Goal: Download file/media

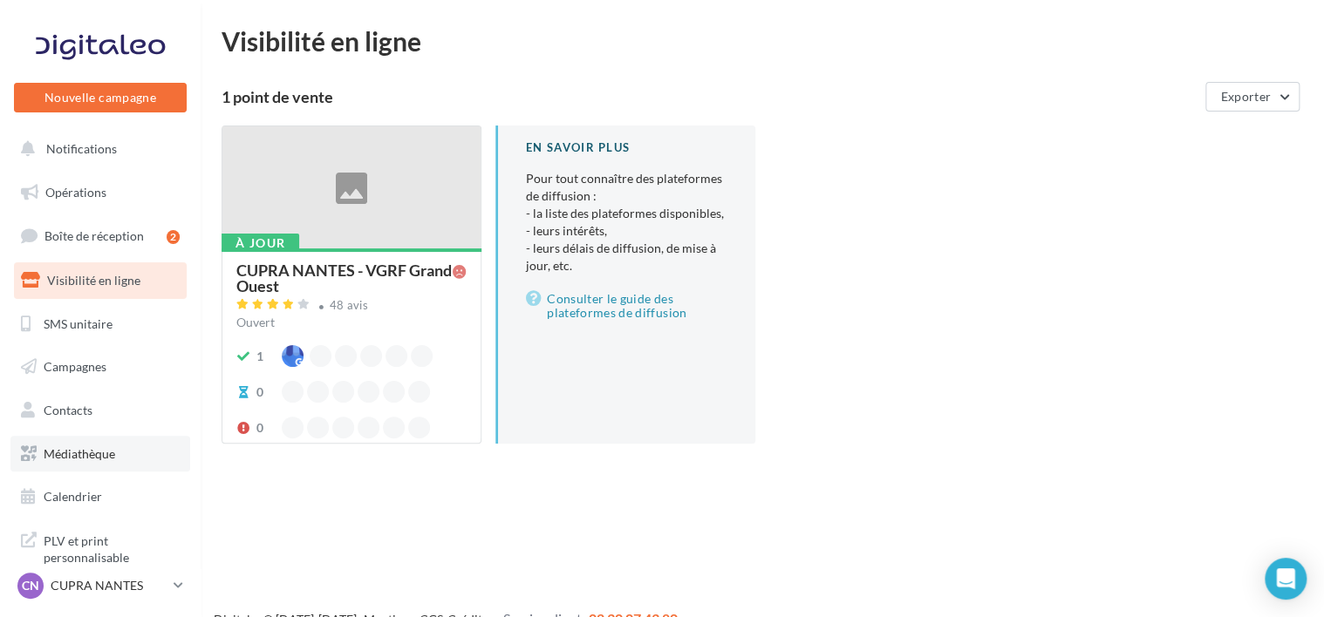
click at [119, 465] on link "Médiathèque" at bounding box center [100, 454] width 180 height 37
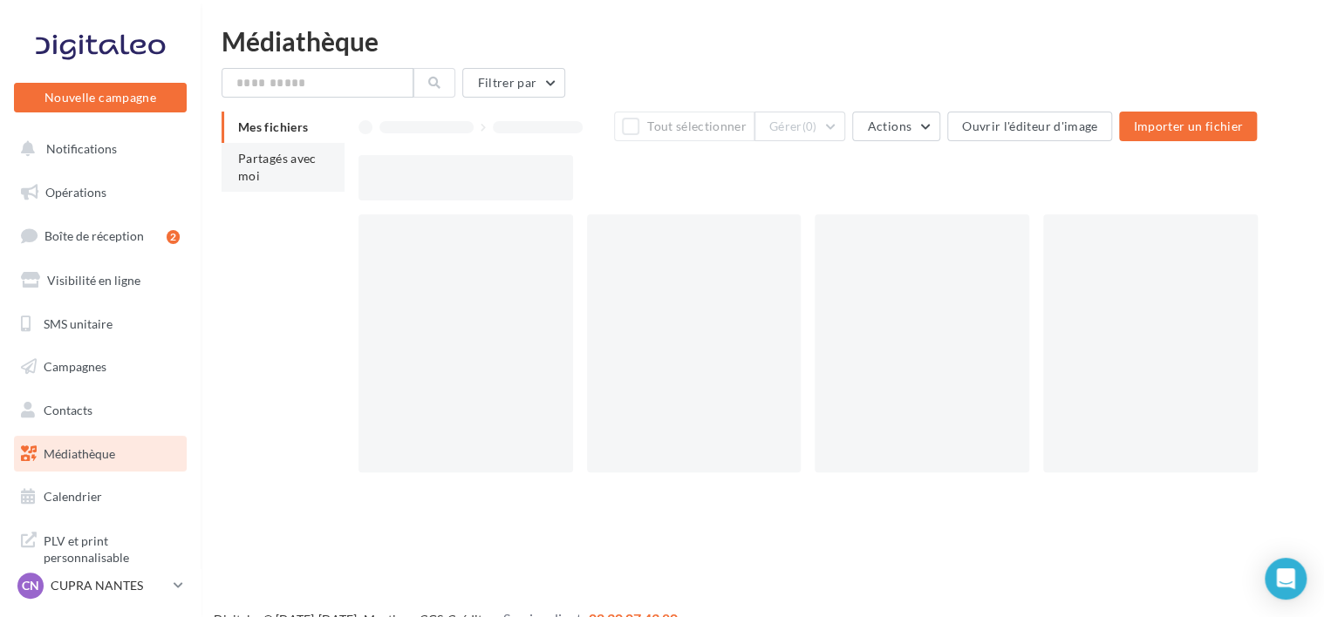
click at [283, 159] on span "Partagés avec moi" at bounding box center [277, 167] width 78 height 32
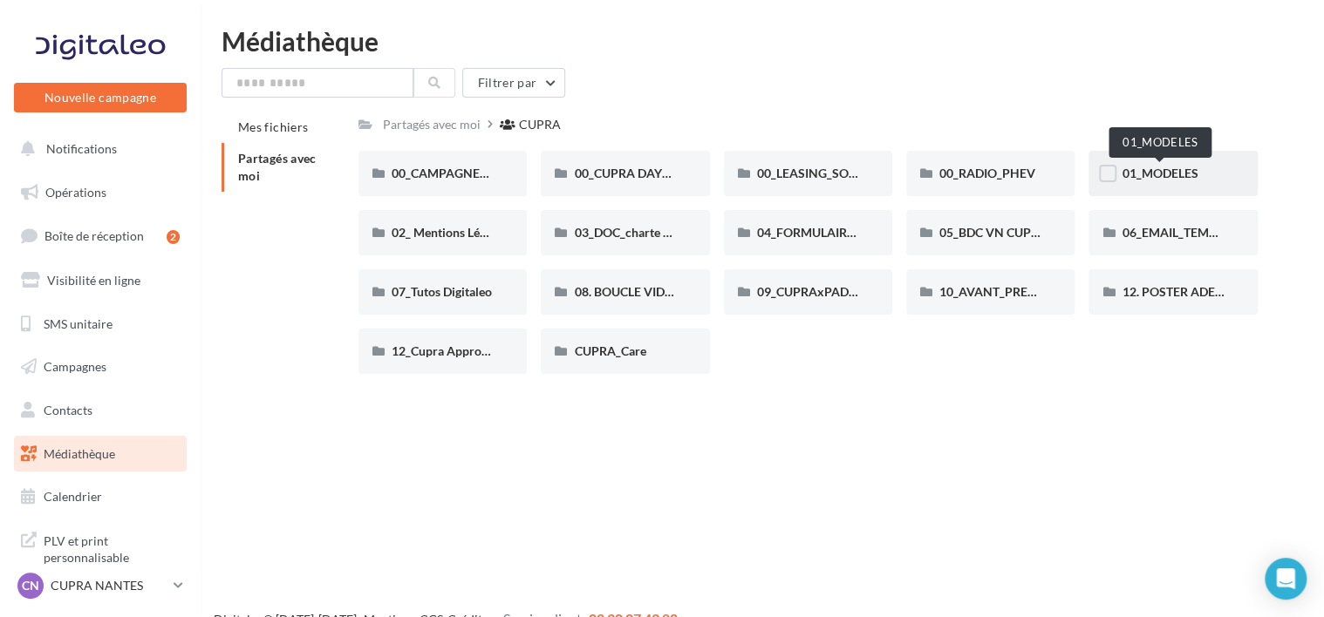
click at [1160, 179] on span "01_MODELES" at bounding box center [1159, 173] width 76 height 15
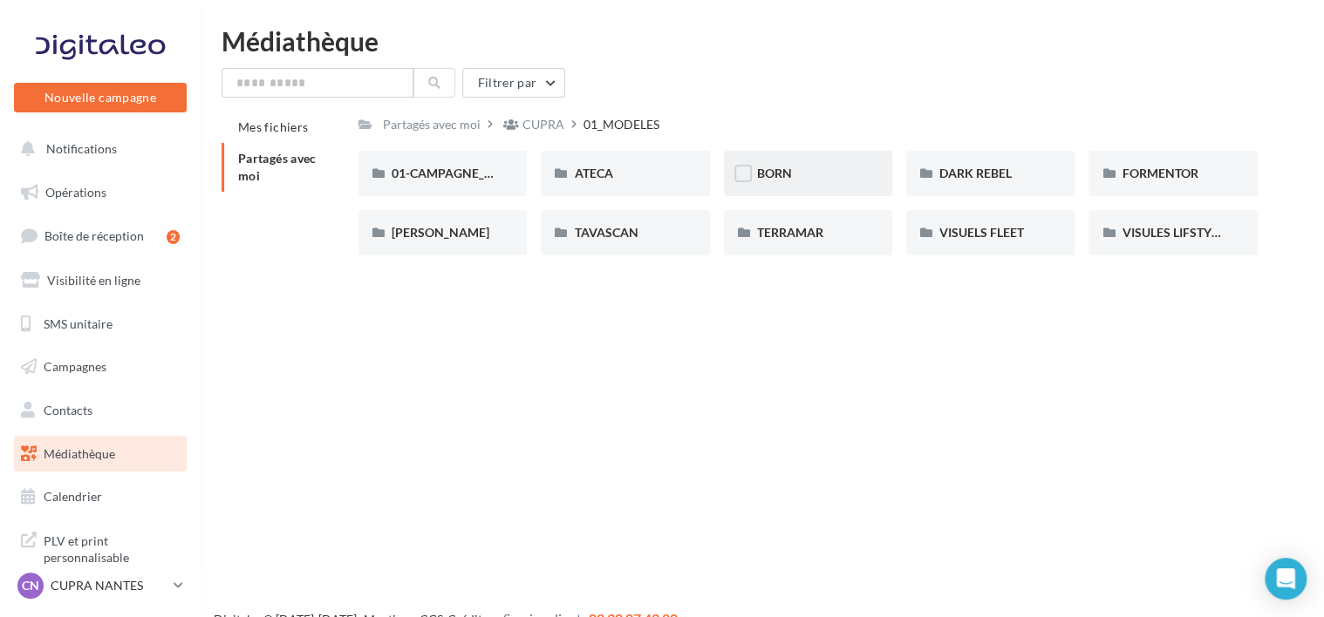
click at [802, 179] on div "BORN" at bounding box center [808, 173] width 102 height 17
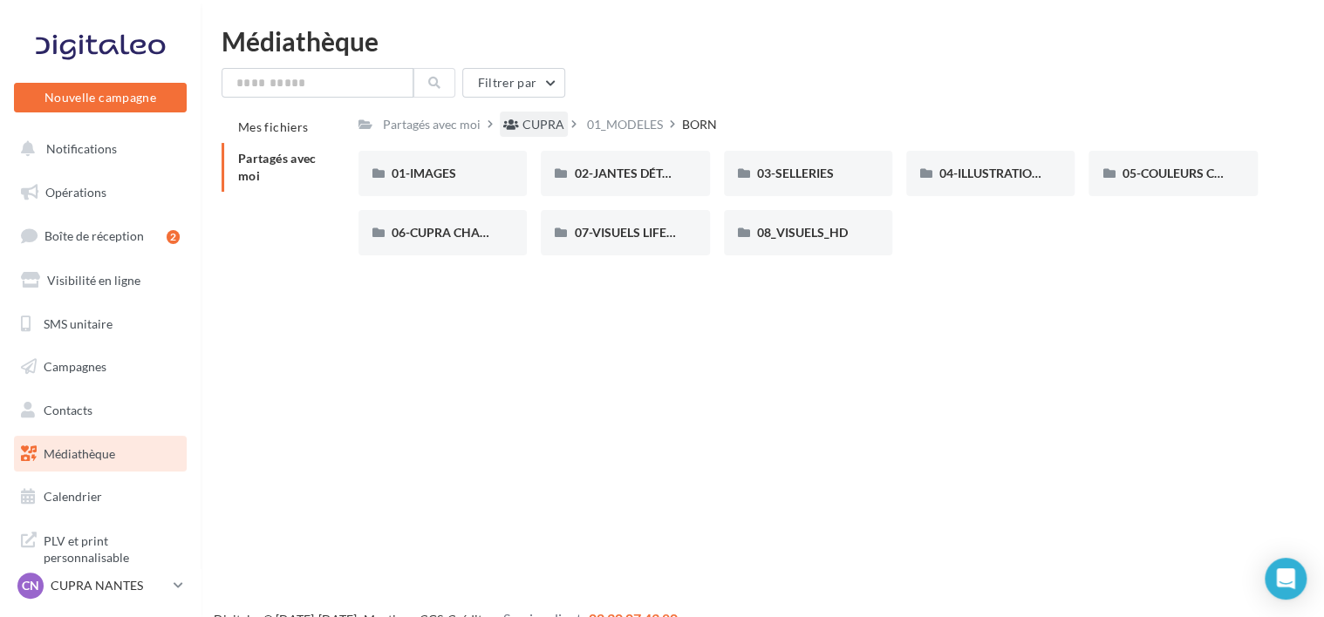
click at [516, 130] on icon at bounding box center [511, 125] width 16 height 12
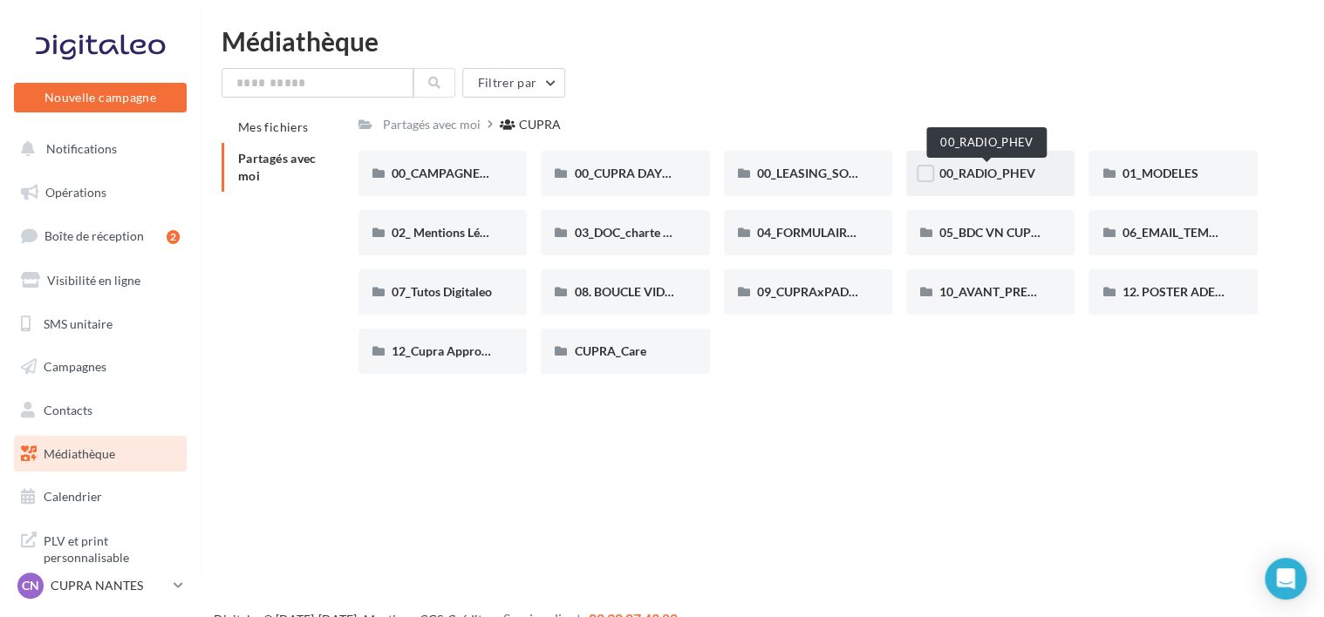
click at [1005, 176] on span "00_RADIO_PHEV" at bounding box center [987, 173] width 96 height 15
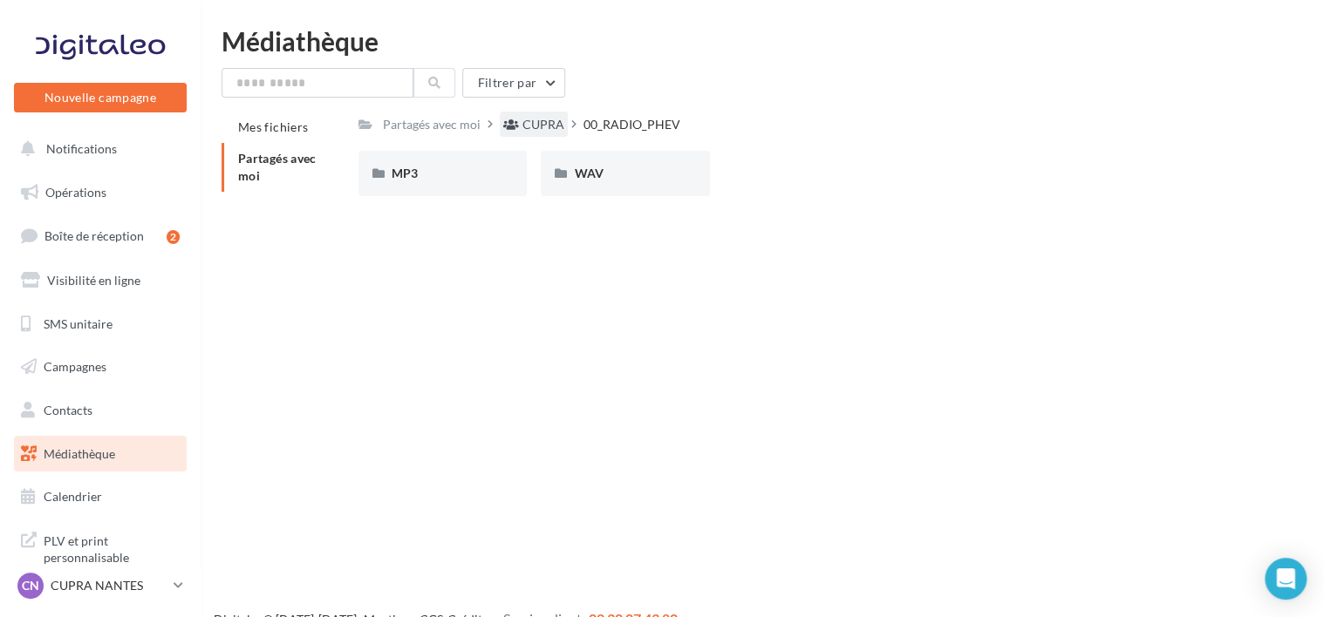
click at [538, 122] on div "CUPRA" at bounding box center [543, 124] width 42 height 17
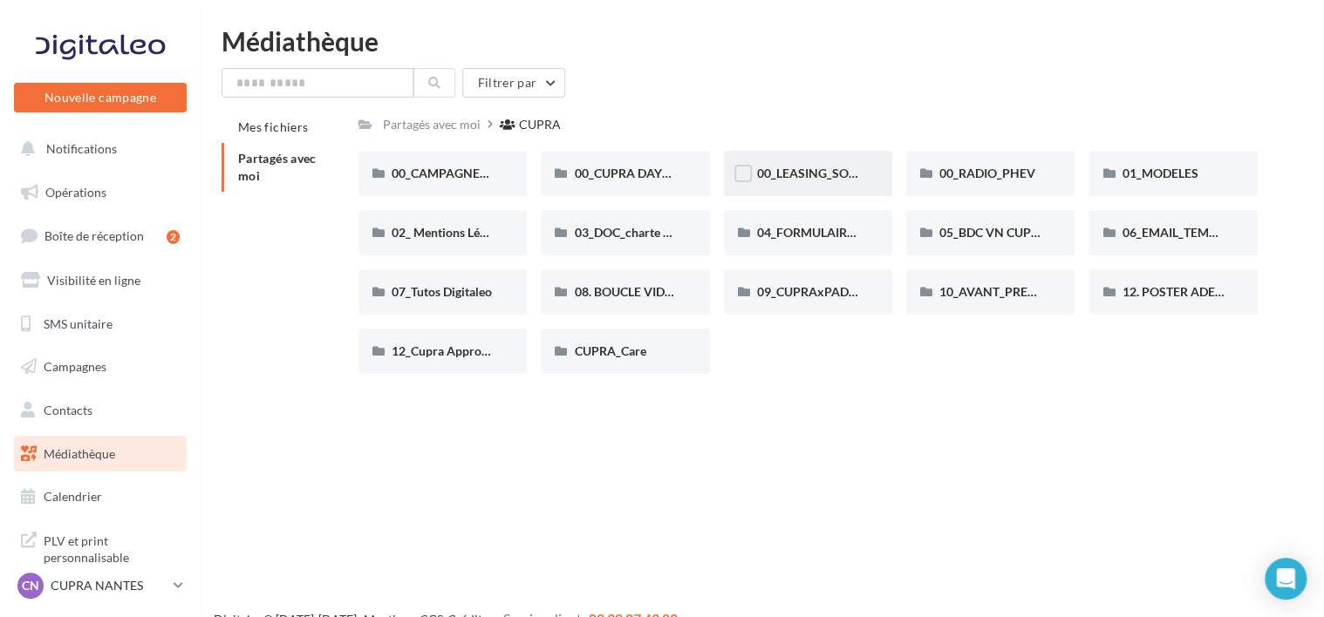
click at [807, 165] on div "00_LEASING_SOCIAL_ÉLECTRIQUE" at bounding box center [808, 173] width 102 height 17
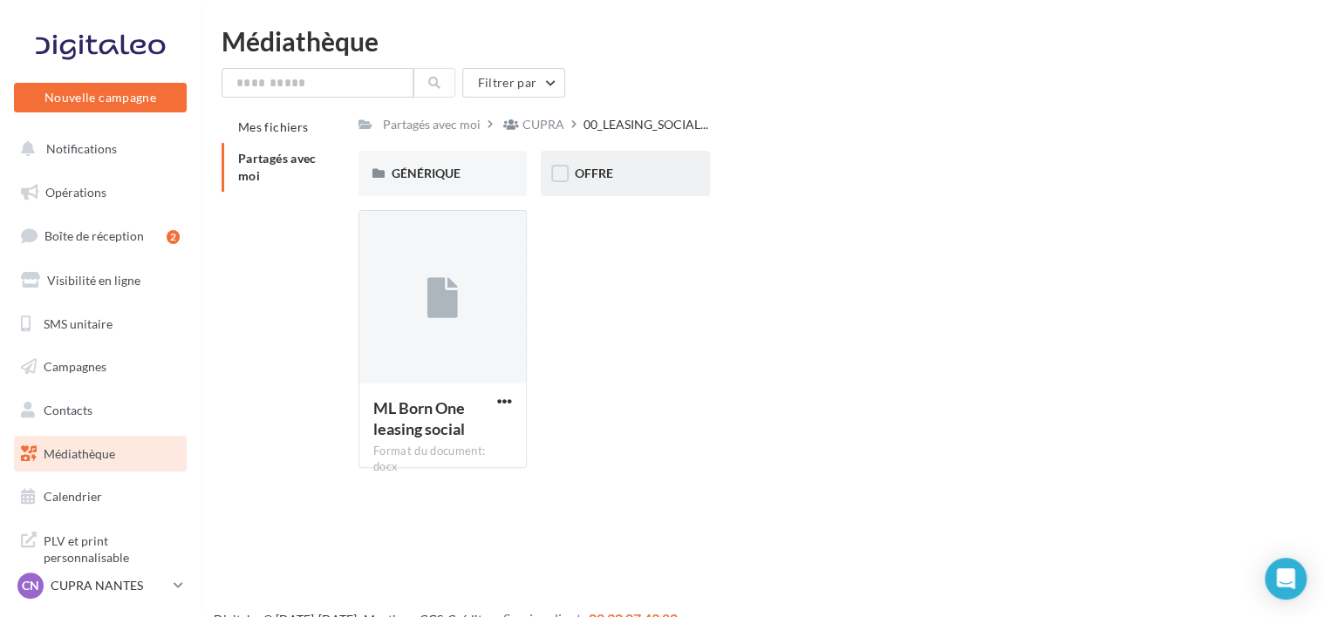
click at [645, 178] on div "OFFRE" at bounding box center [625, 173] width 102 height 17
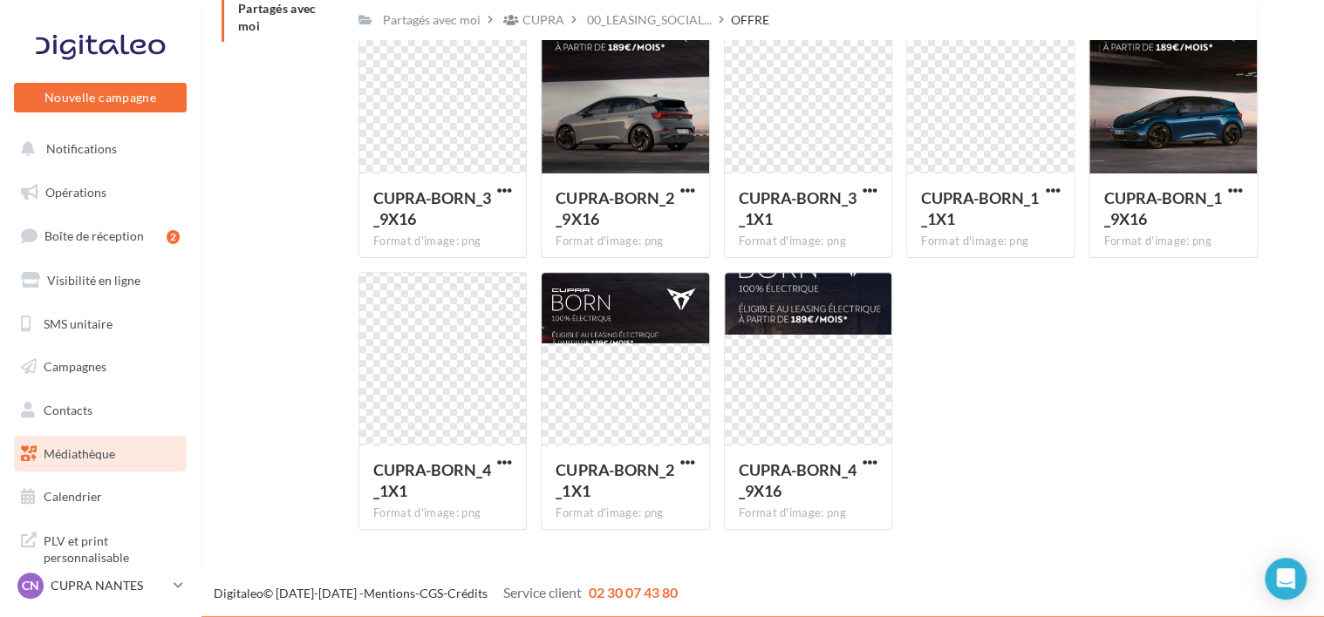
scroll to position [152, 0]
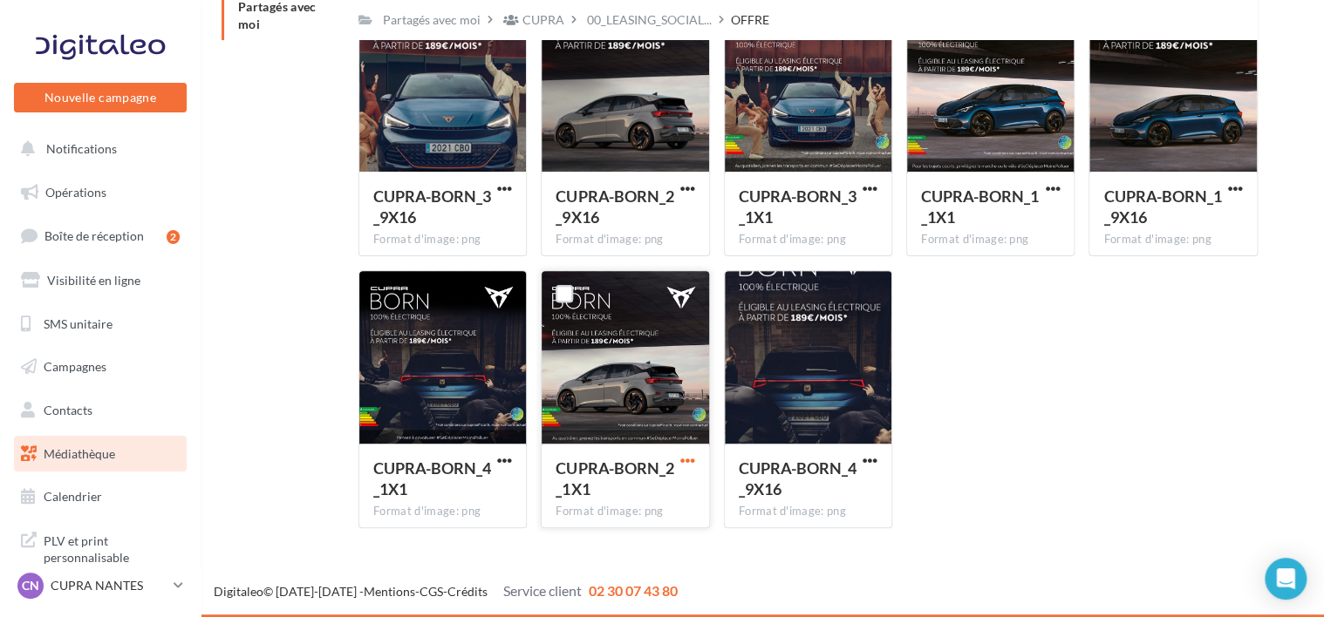
click at [684, 458] on span "button" at bounding box center [687, 460] width 15 height 15
click at [653, 484] on button "Télécharger" at bounding box center [611, 495] width 174 height 45
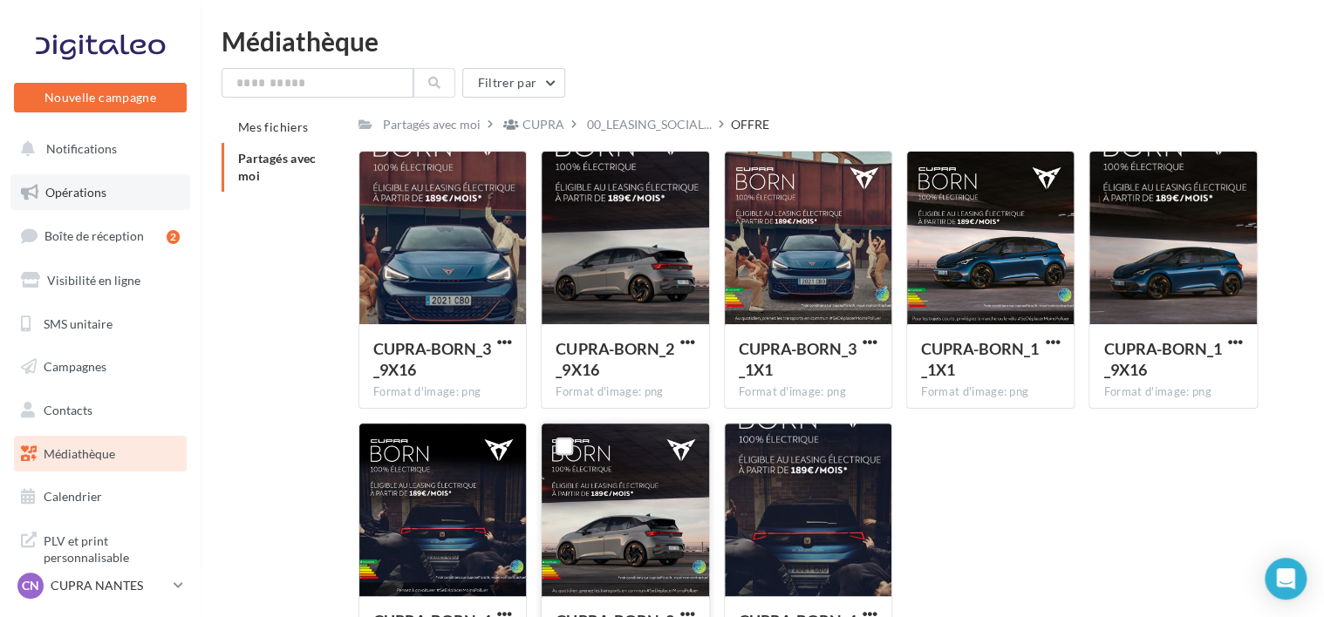
click at [133, 184] on link "Opérations" at bounding box center [100, 192] width 180 height 37
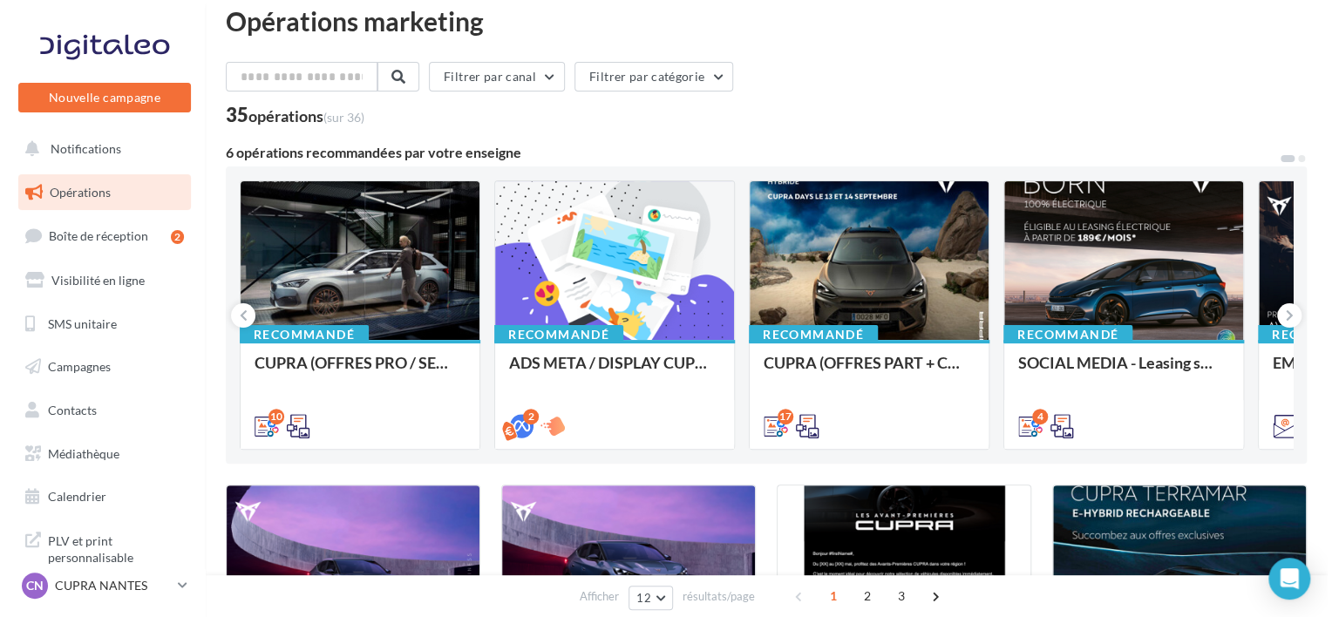
scroll to position [21, 0]
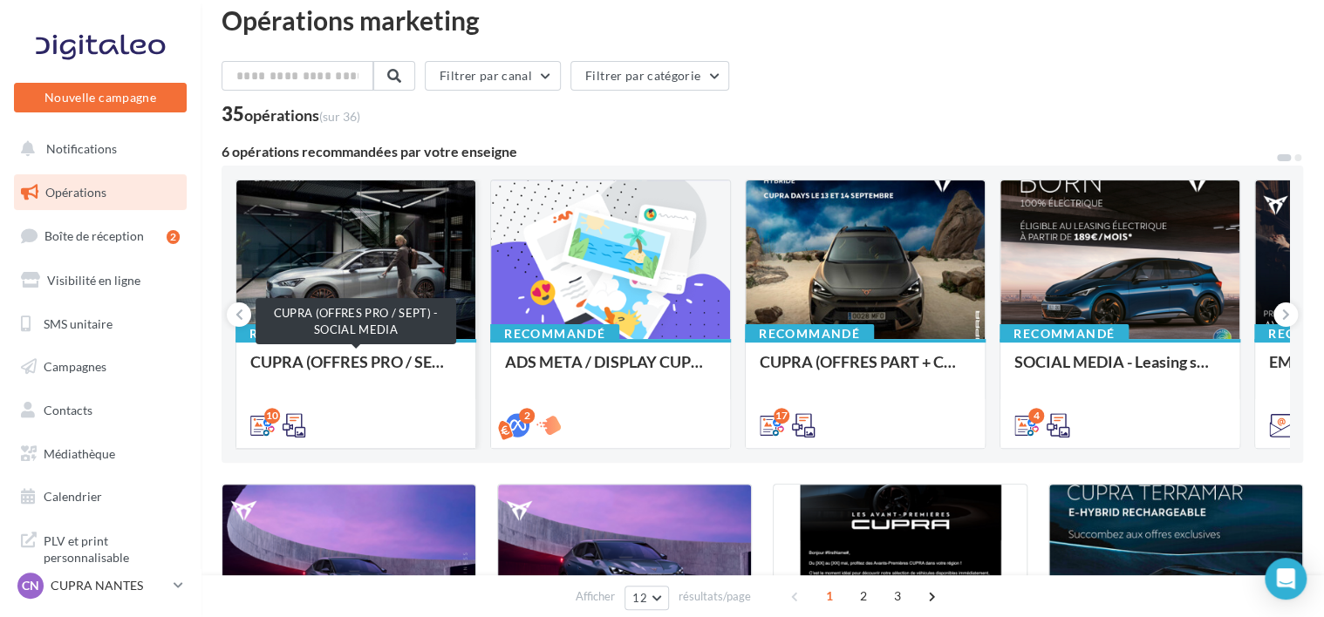
click at [348, 364] on div "CUPRA (OFFRES PRO / SEPT) - SOCIAL MEDIA" at bounding box center [355, 370] width 211 height 35
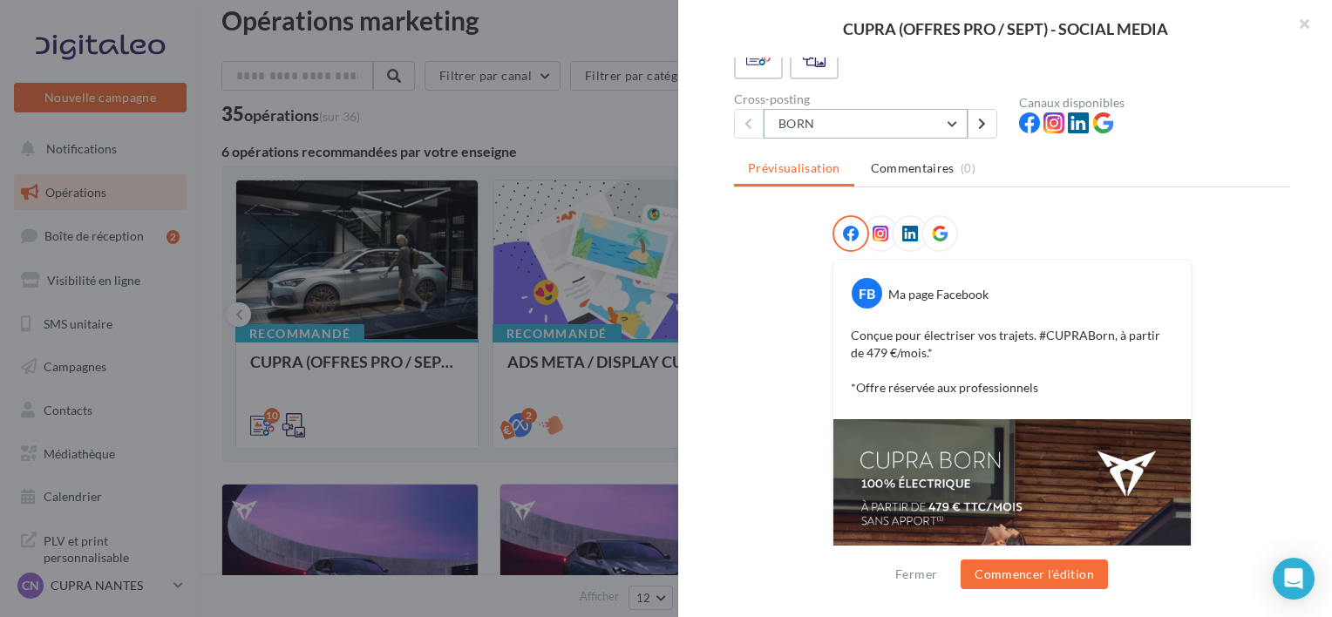
scroll to position [129, 0]
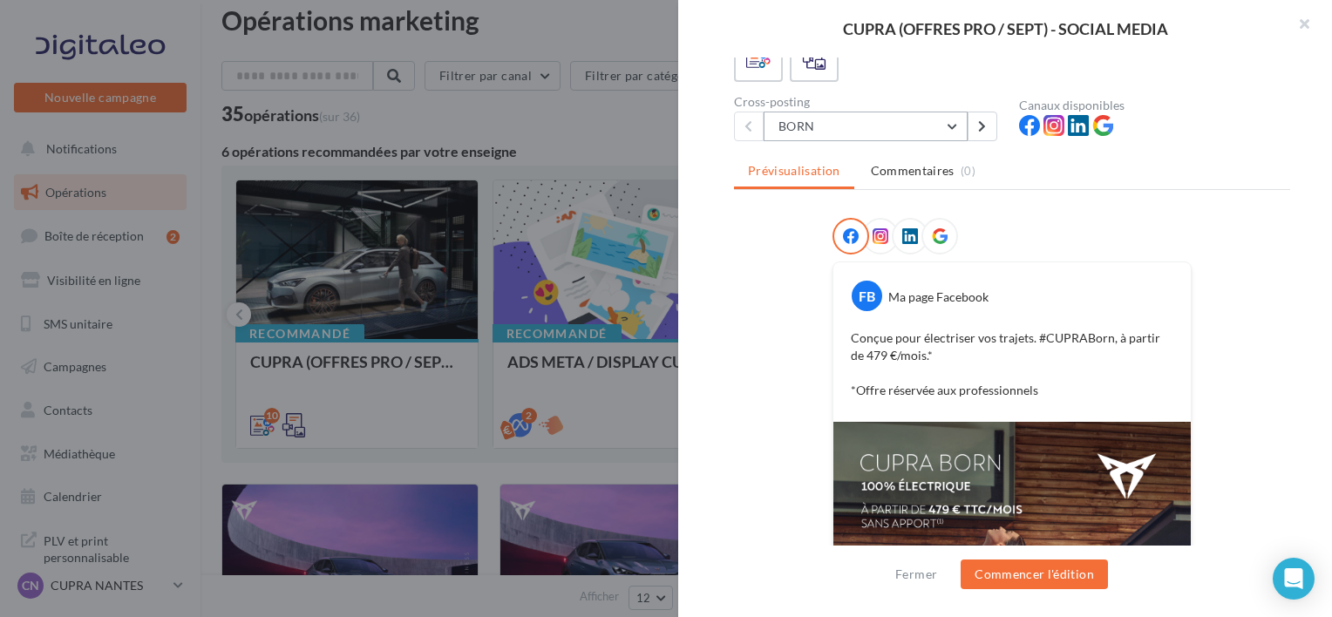
click at [862, 133] on button "BORN" at bounding box center [866, 127] width 204 height 30
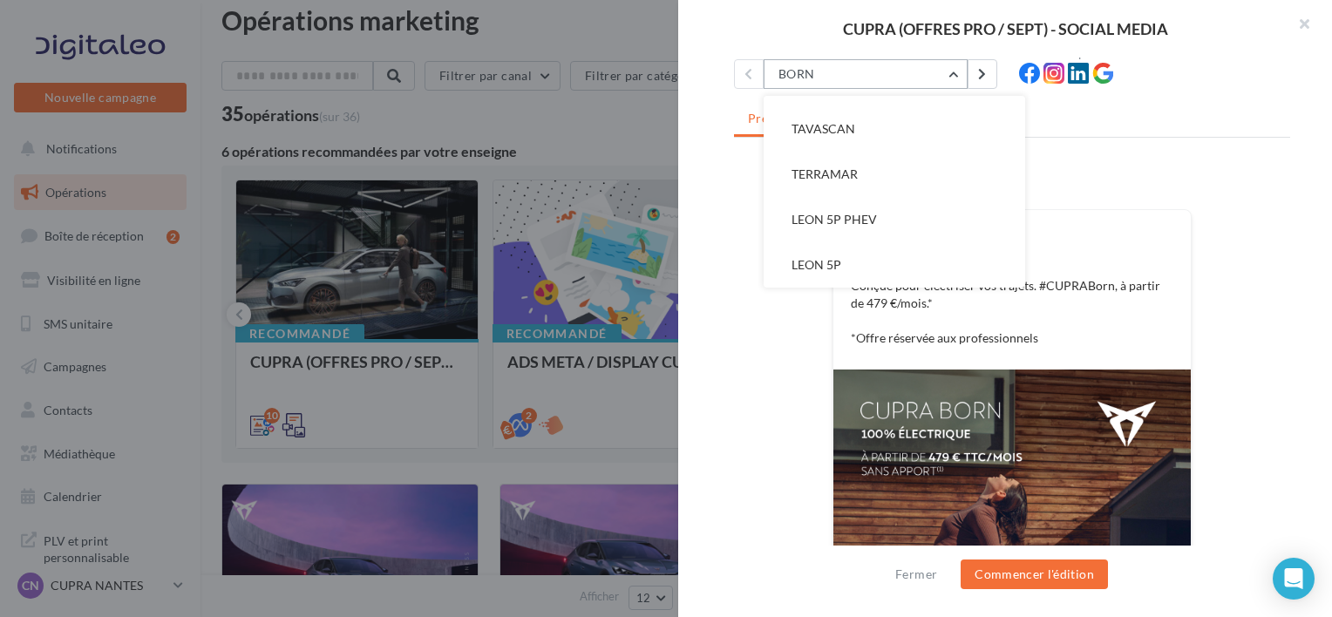
scroll to position [84, 0]
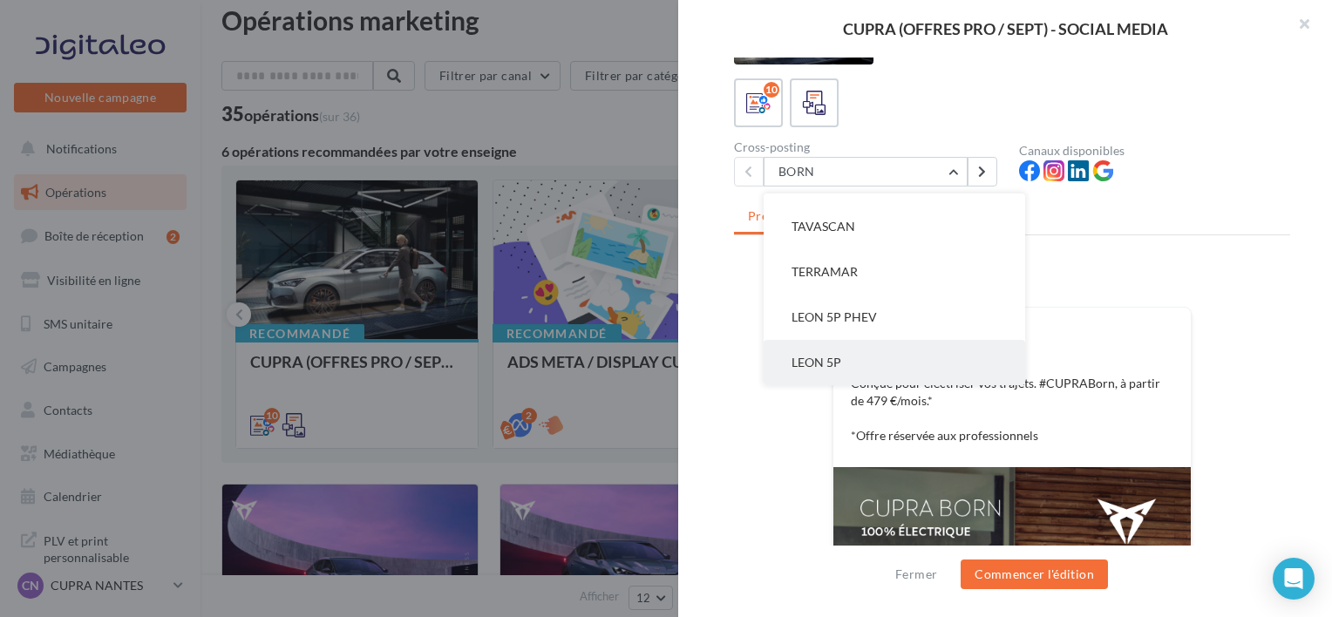
click at [845, 361] on button "LEON 5P" at bounding box center [895, 362] width 262 height 45
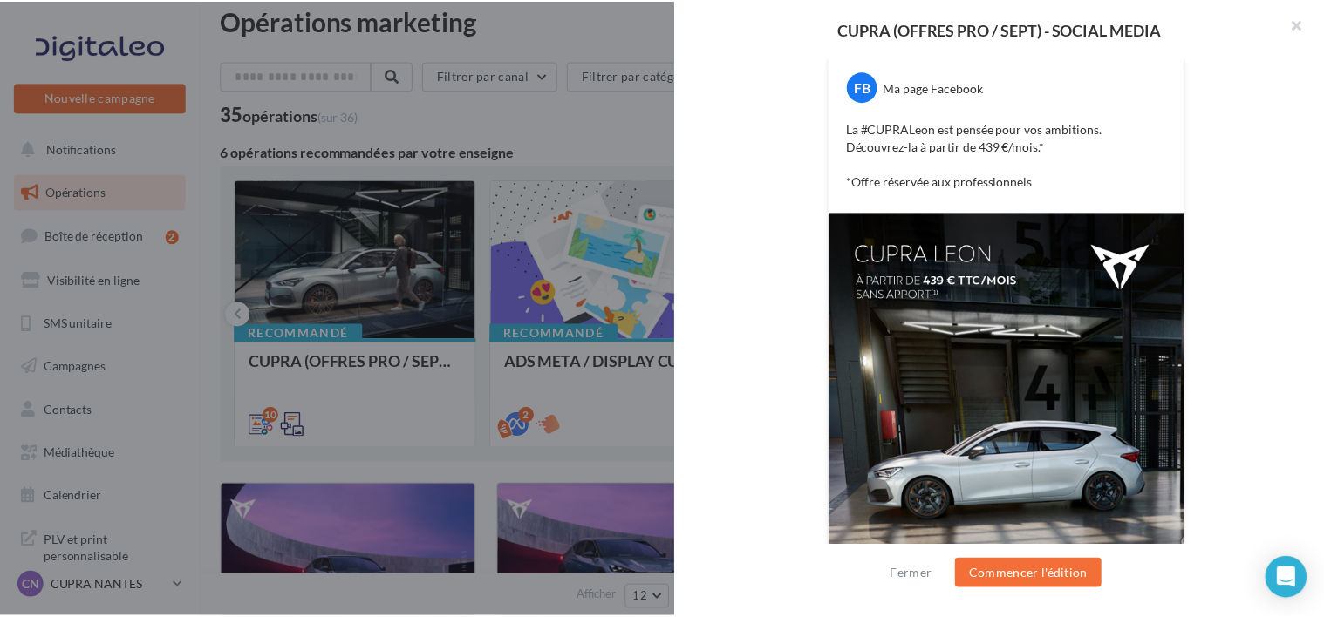
scroll to position [336, 0]
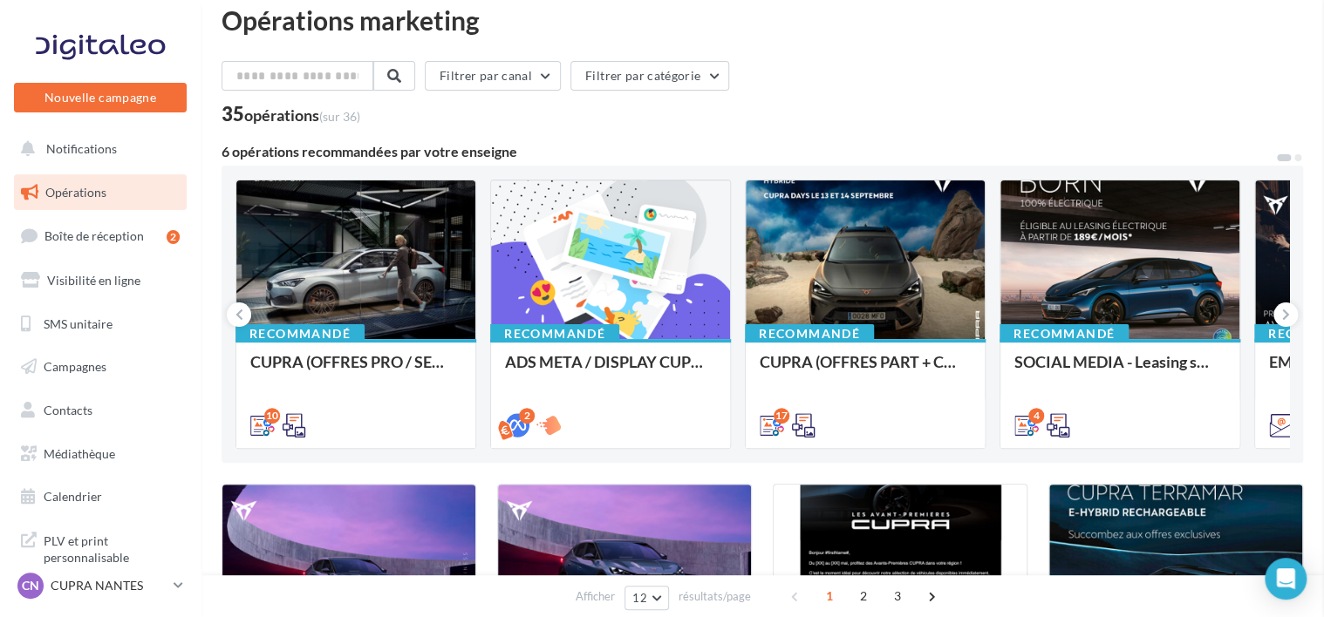
click at [120, 442] on link "Médiathèque" at bounding box center [100, 454] width 180 height 37
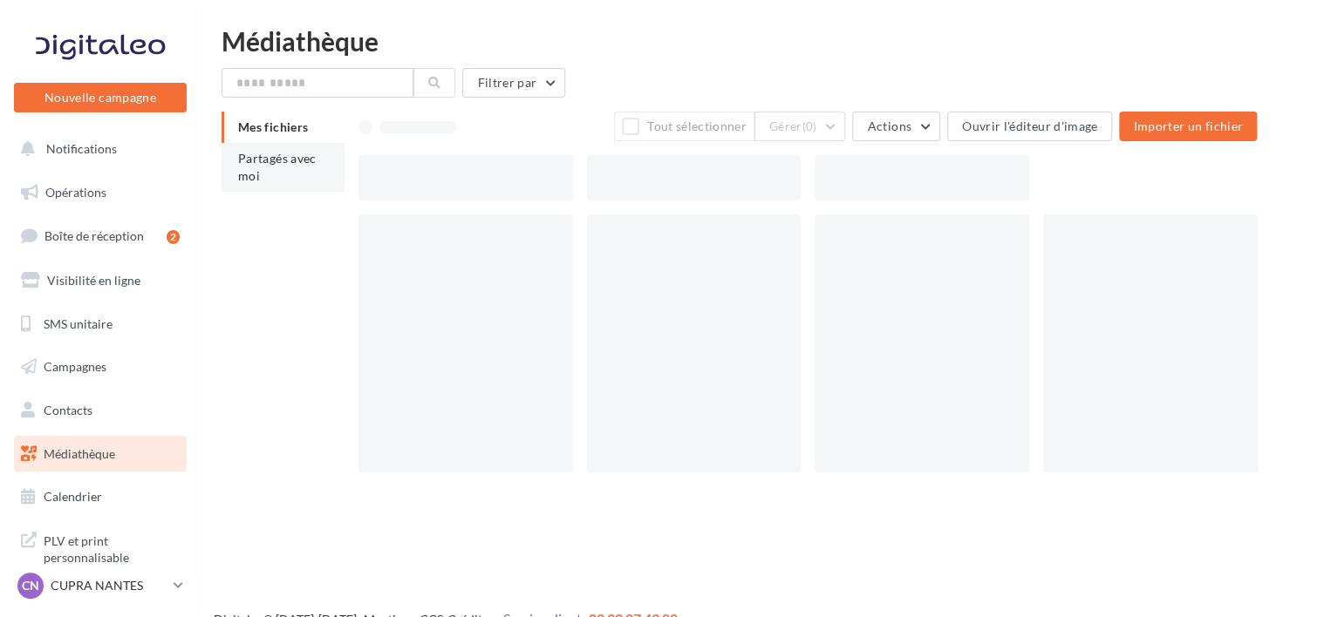
click at [267, 160] on span "Partagés avec moi" at bounding box center [277, 167] width 78 height 32
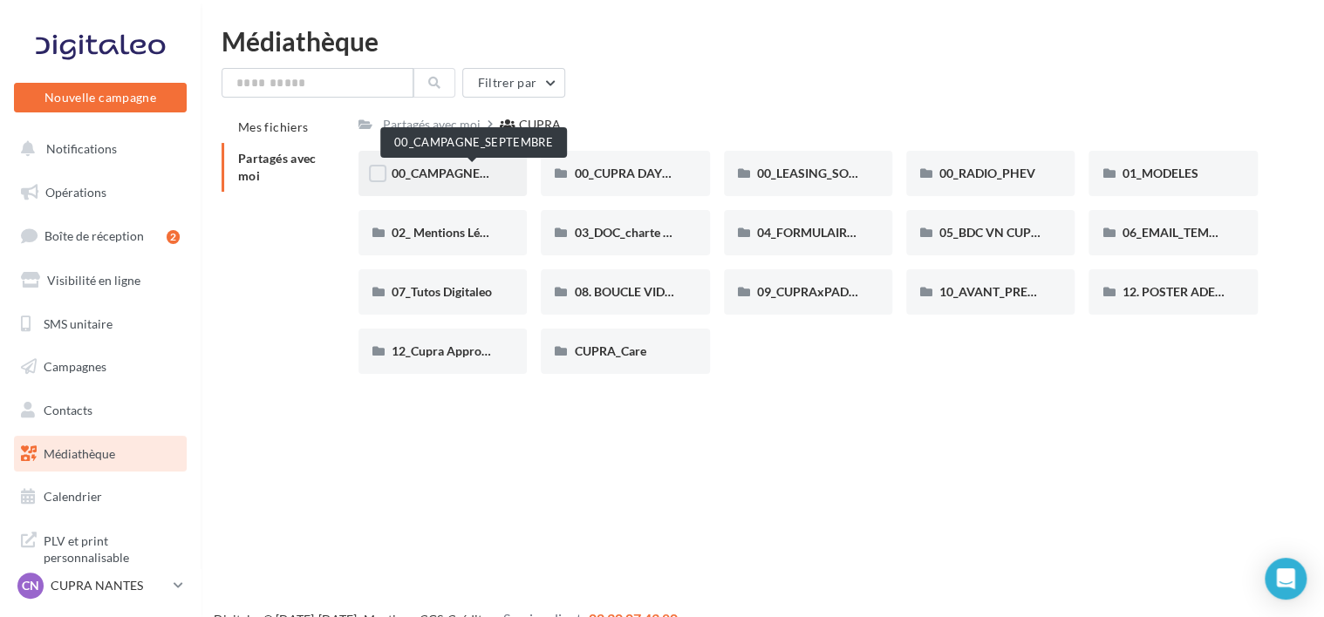
click at [460, 174] on span "00_CAMPAGNE_SEPTEMBRE" at bounding box center [473, 173] width 163 height 15
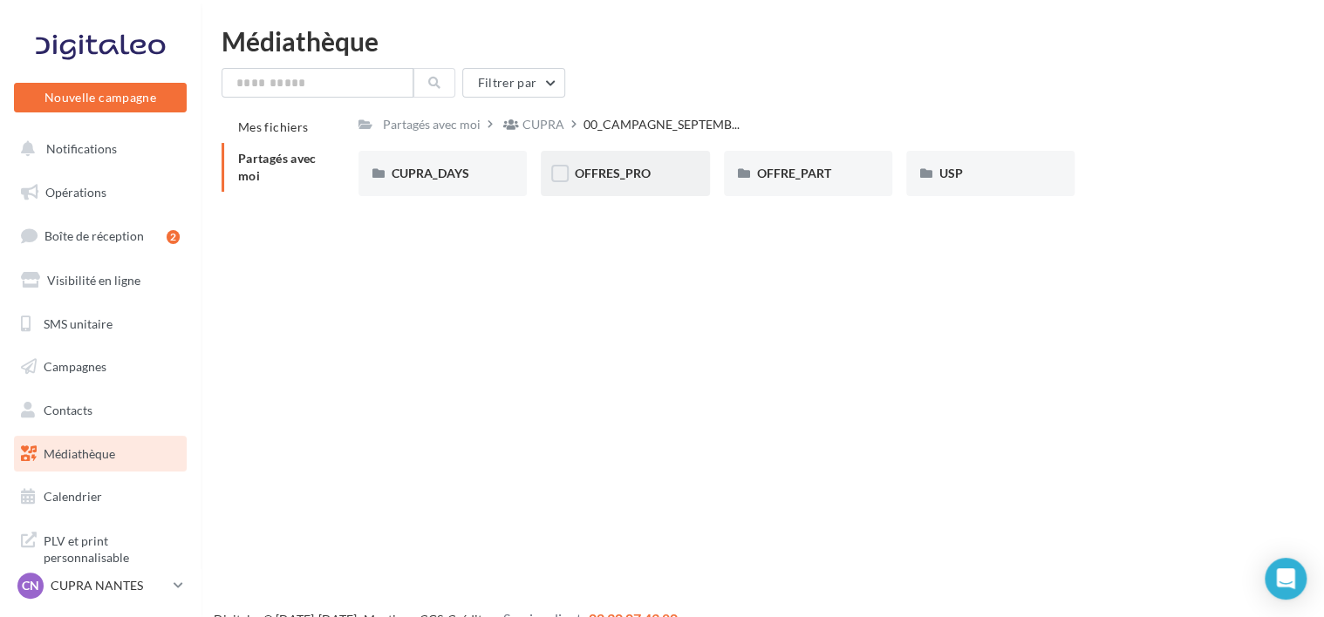
click at [668, 163] on div "OFFRES_PRO" at bounding box center [625, 173] width 168 height 45
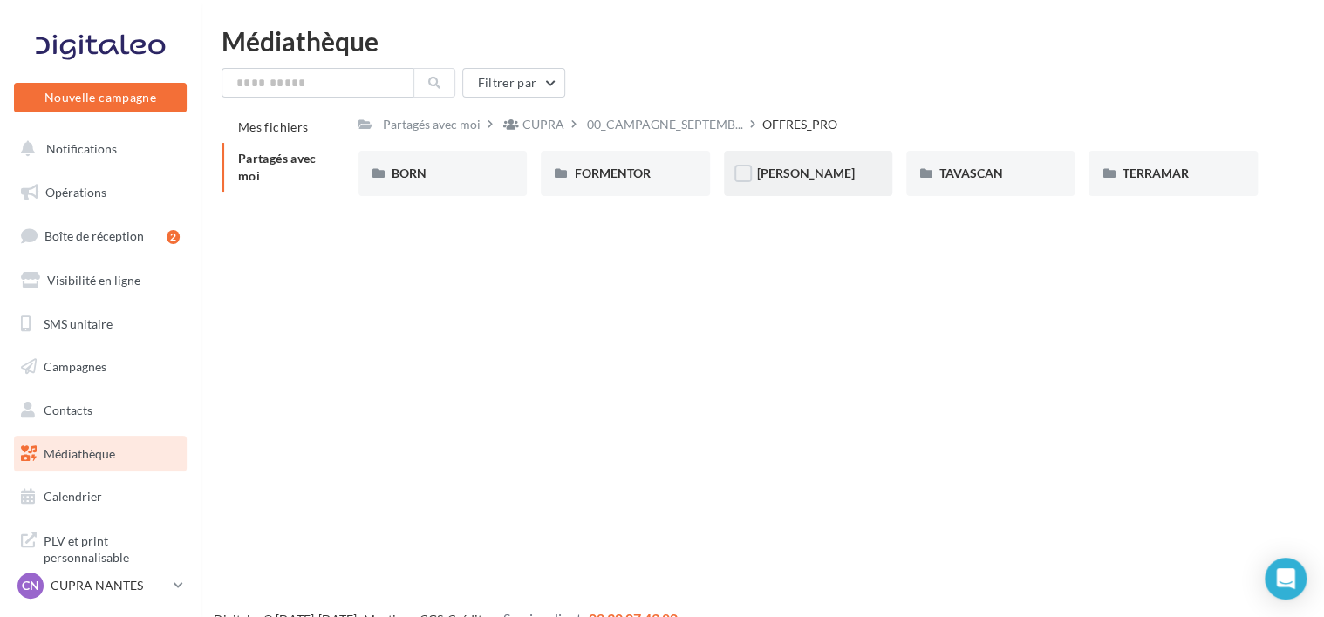
click at [813, 191] on div "[PERSON_NAME]" at bounding box center [808, 173] width 168 height 45
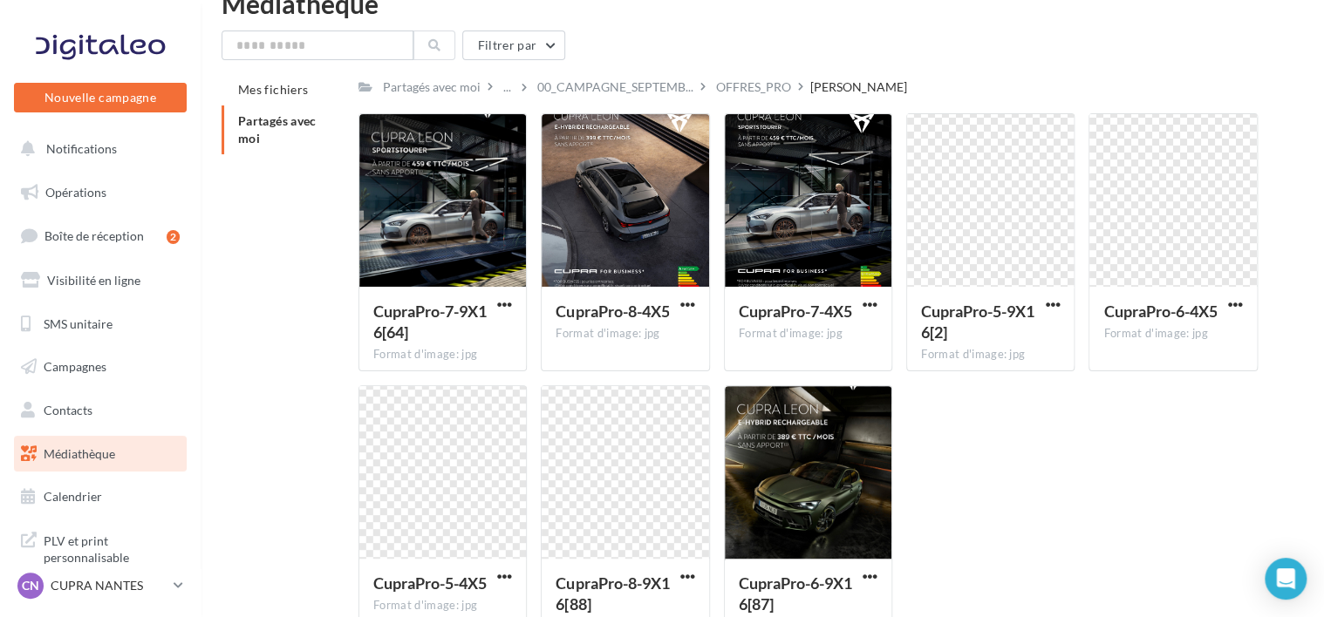
scroll to position [38, 0]
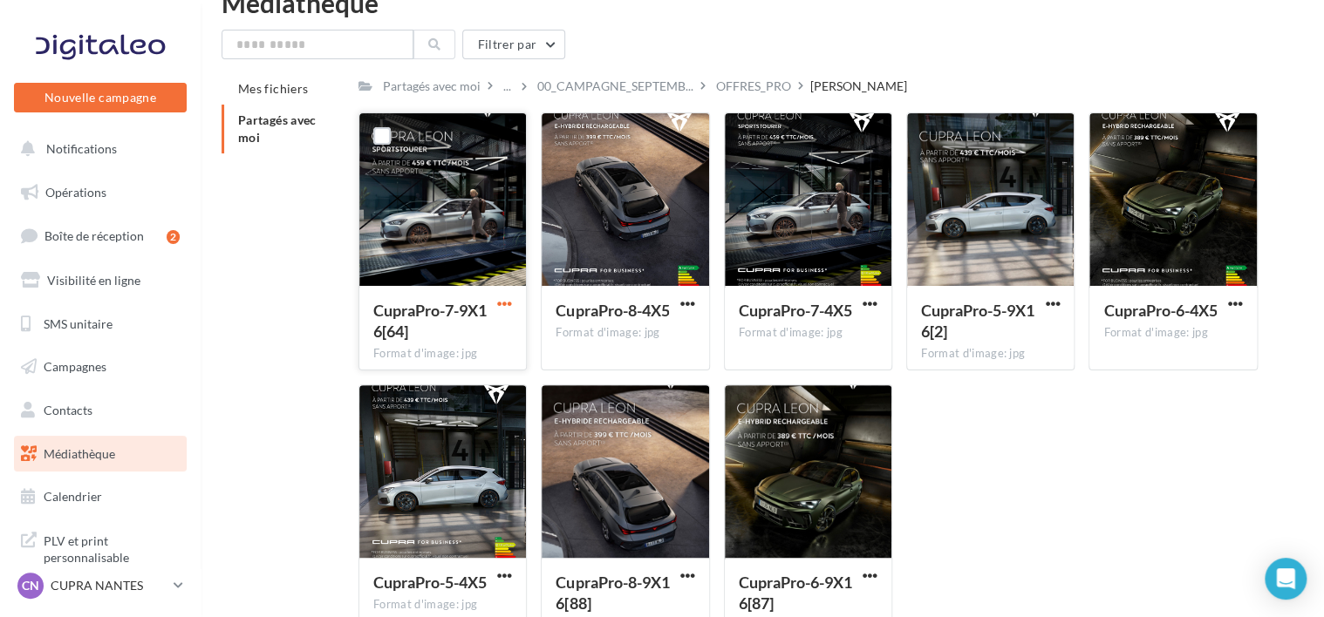
click at [502, 299] on span "button" at bounding box center [504, 303] width 15 height 15
click at [451, 338] on button "Télécharger" at bounding box center [428, 338] width 174 height 45
